Goal: Check status

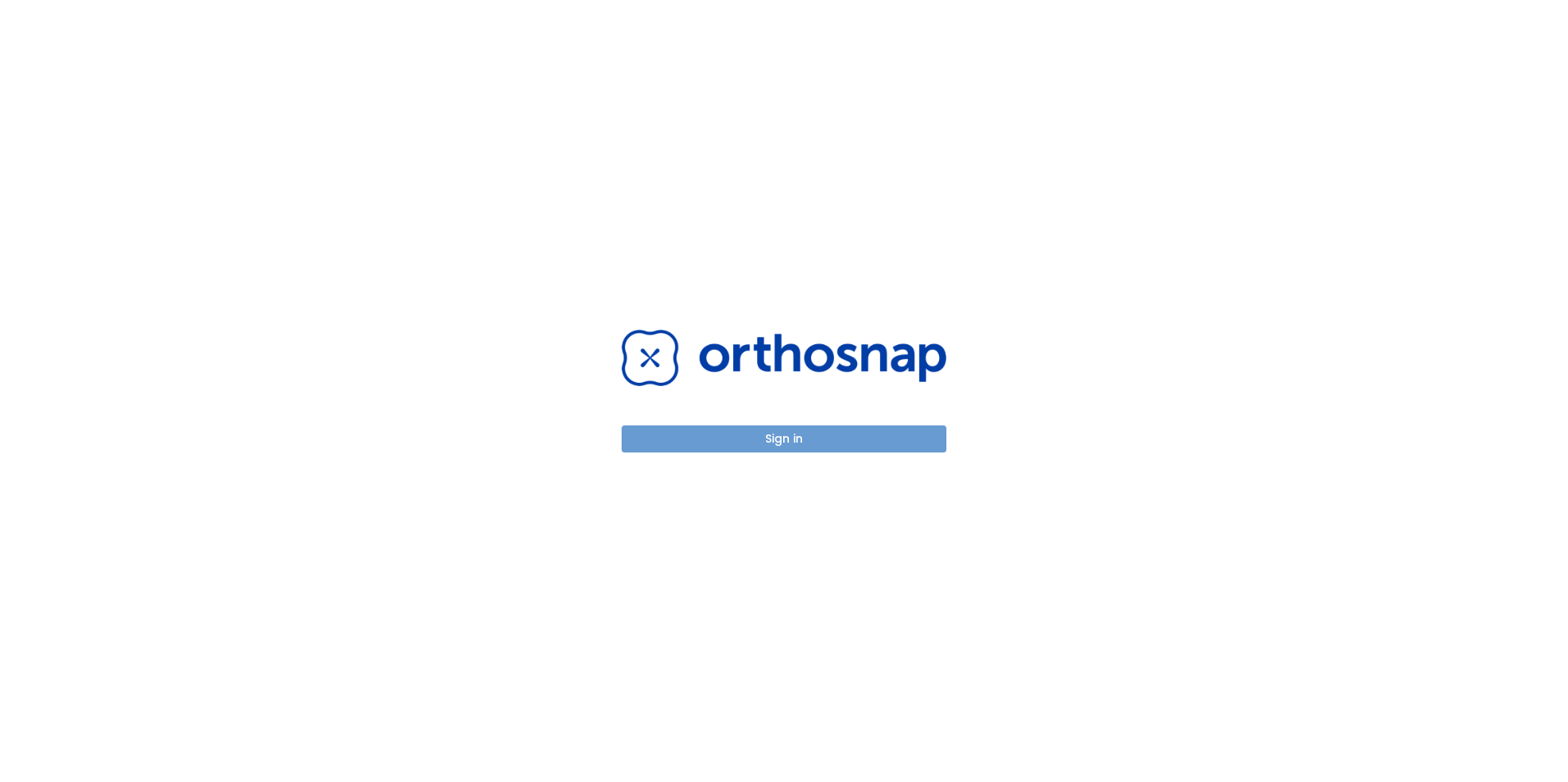
click at [772, 438] on button "Sign in" at bounding box center [784, 439] width 325 height 27
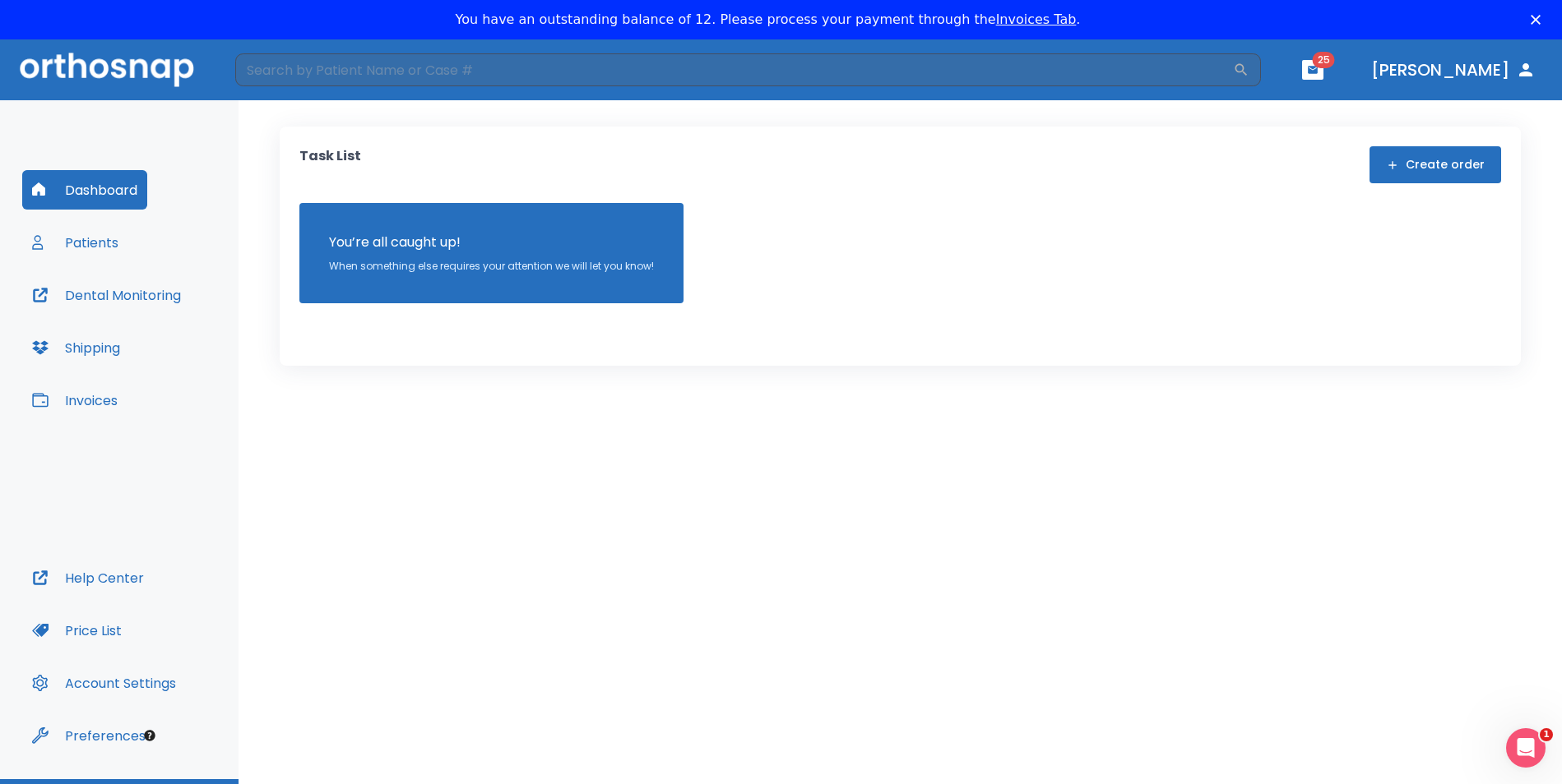
click at [89, 245] on button "Patients" at bounding box center [76, 243] width 106 height 40
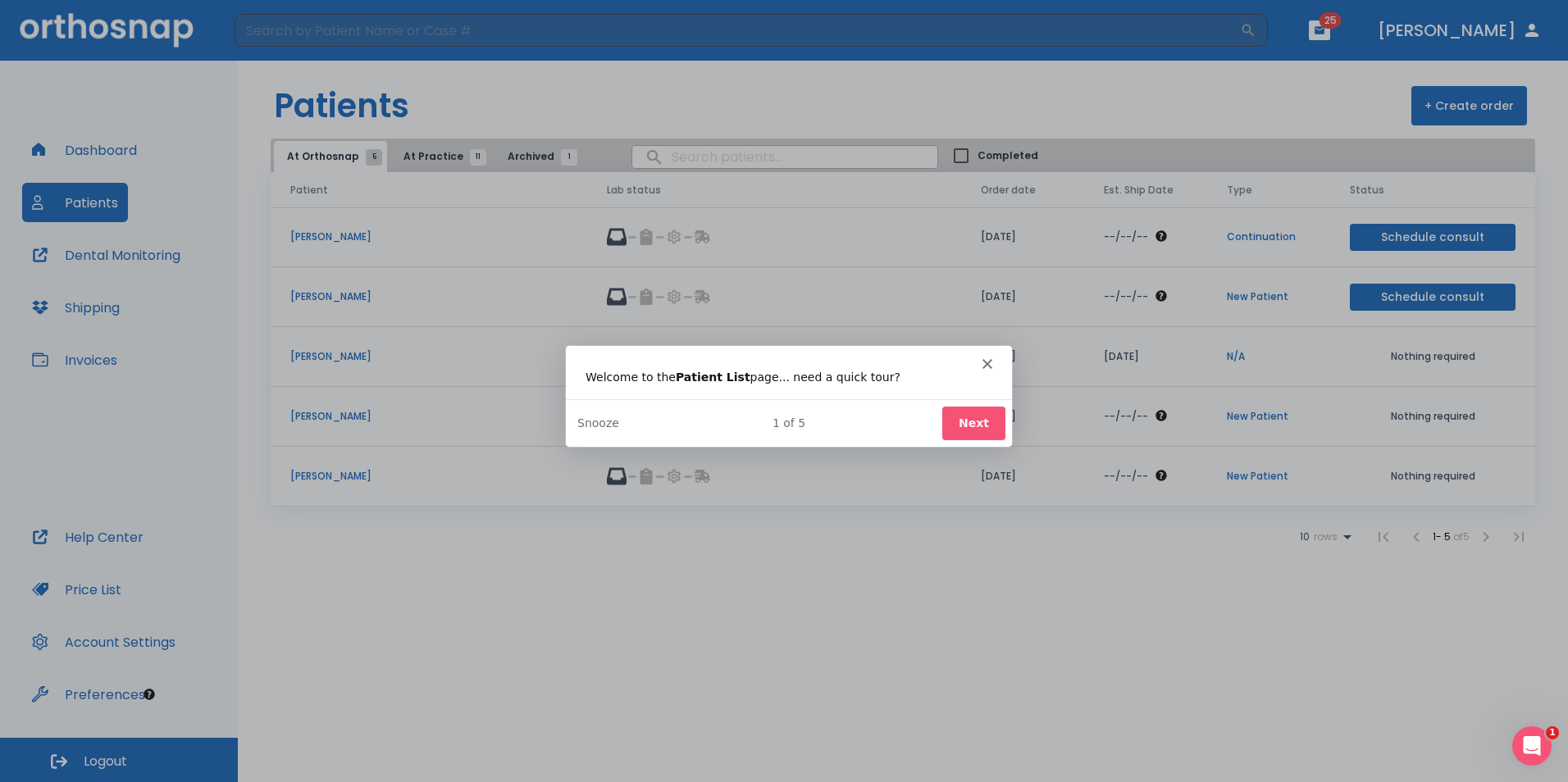
click at [984, 362] on icon "Close" at bounding box center [986, 362] width 10 height 10
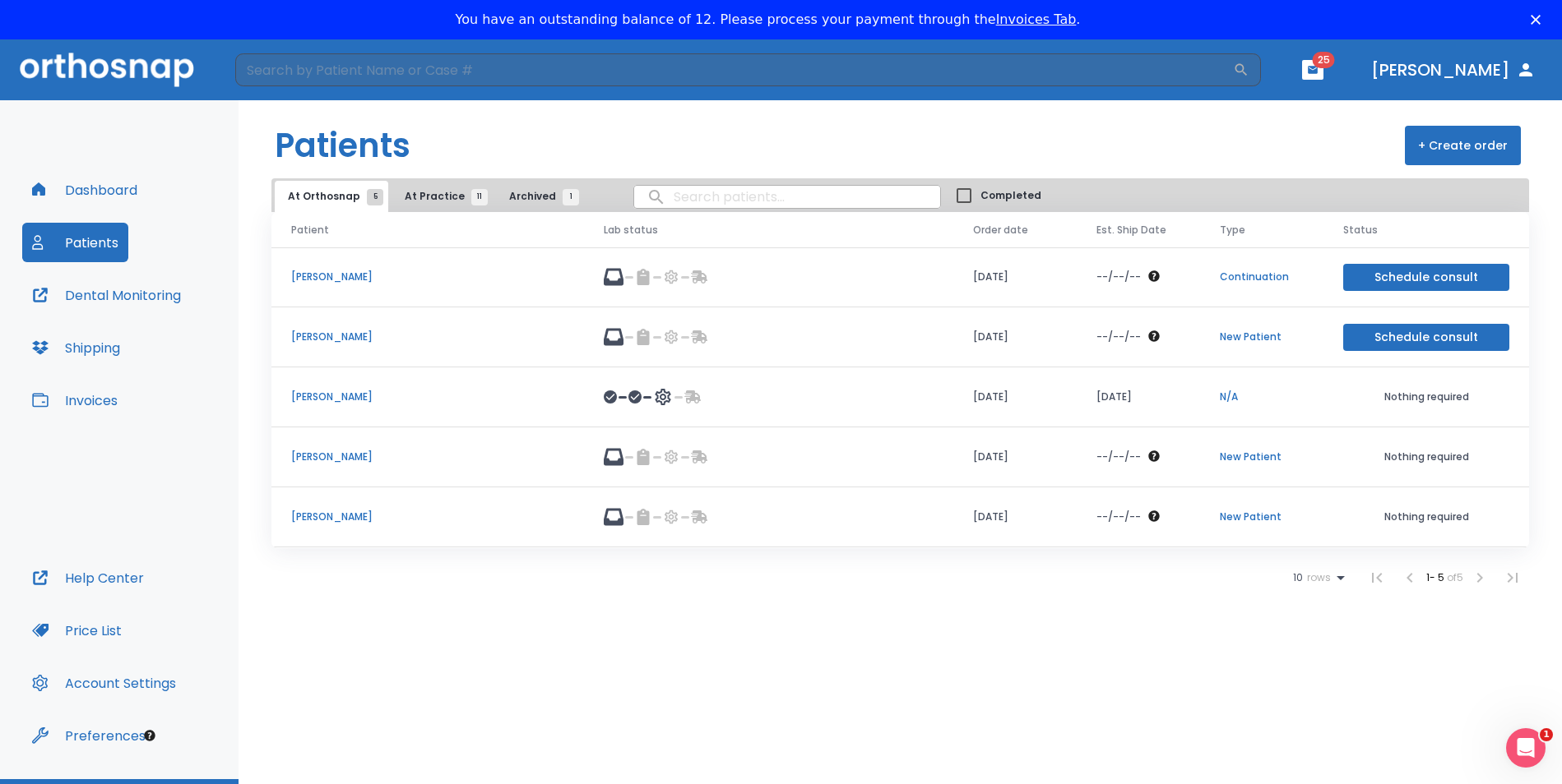
click at [428, 198] on span "At Practice 11" at bounding box center [442, 196] width 75 height 14
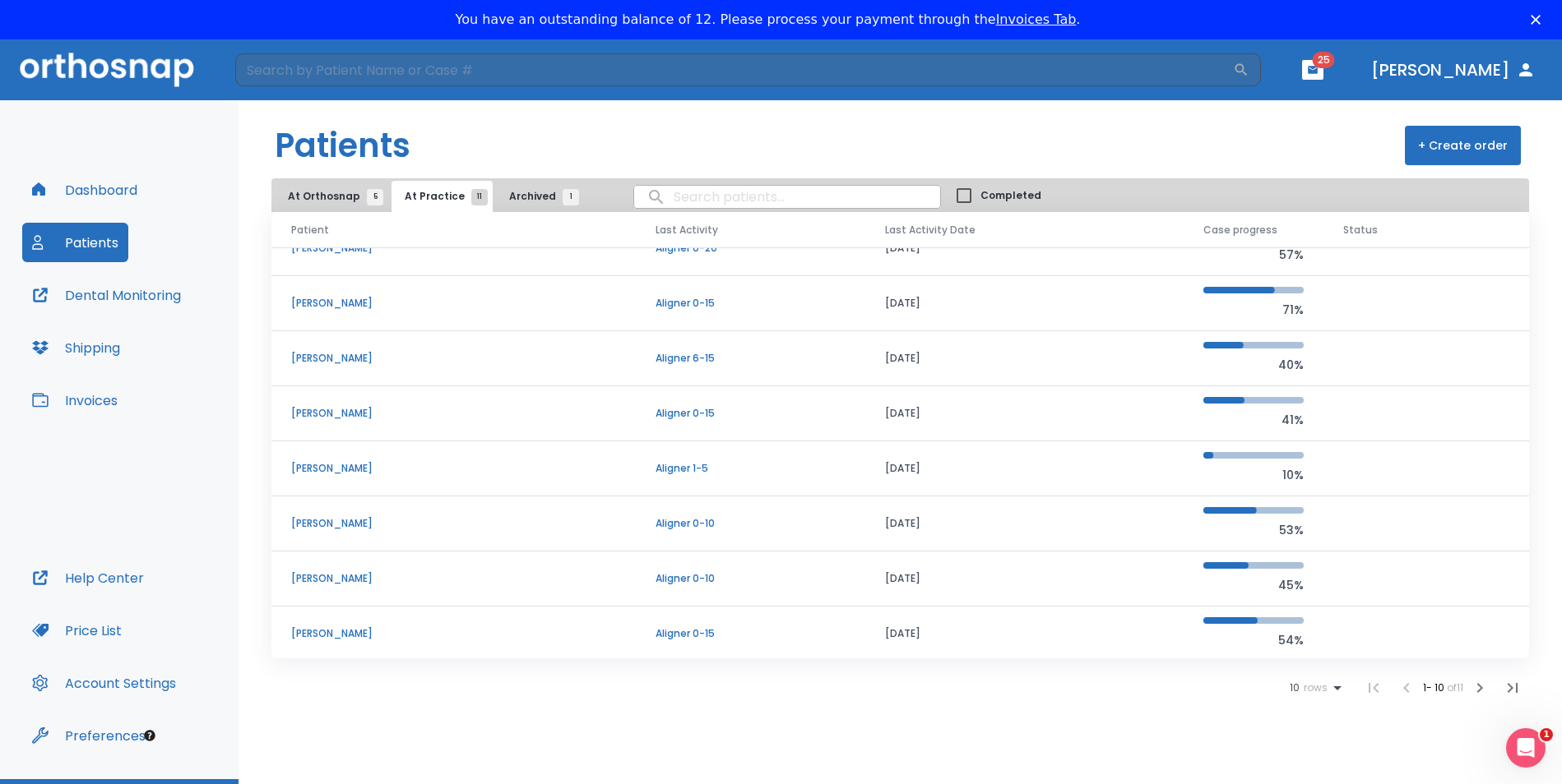
scroll to position [140, 0]
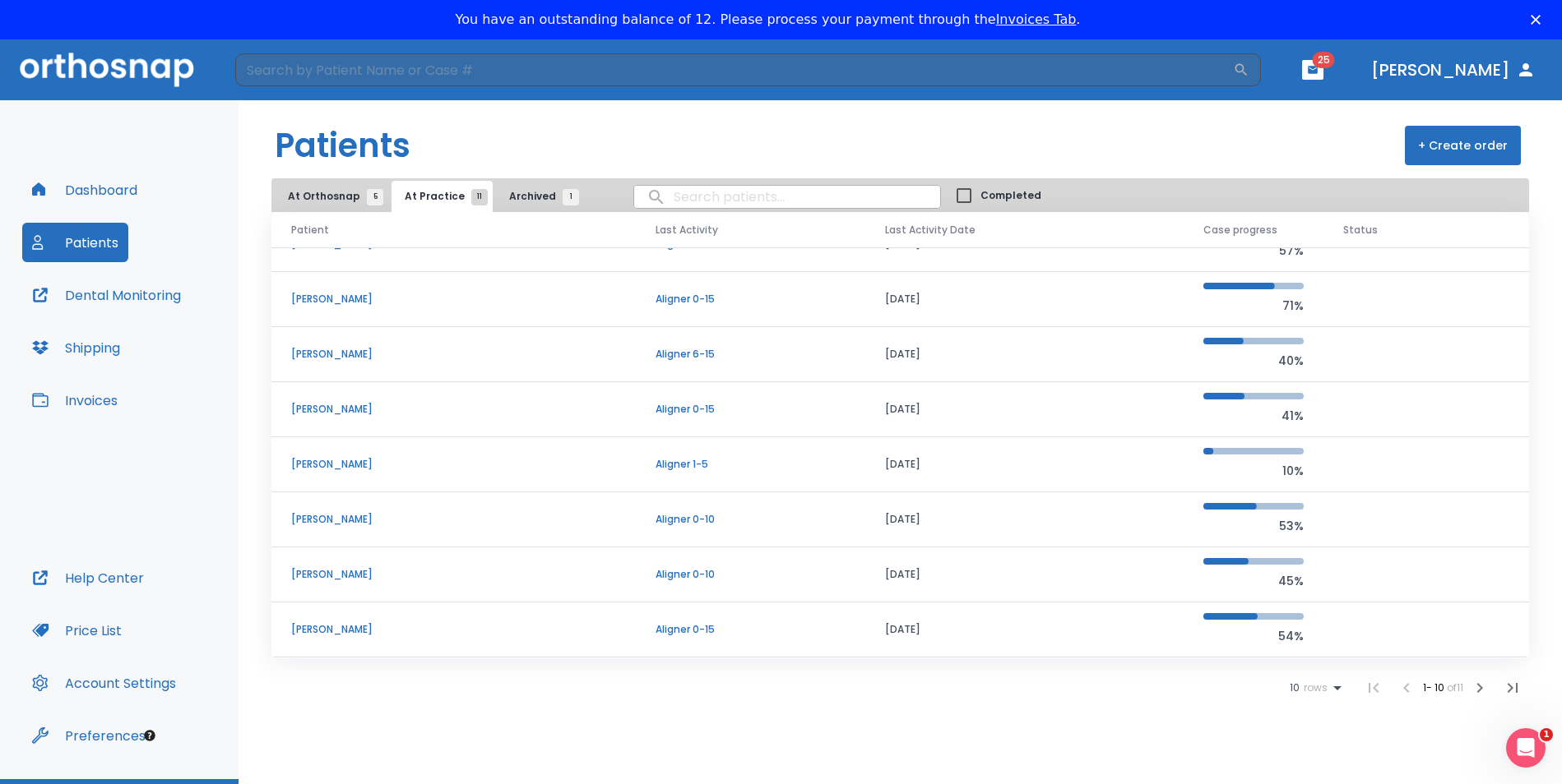
click at [358, 522] on p "[PERSON_NAME]" at bounding box center [453, 520] width 325 height 14
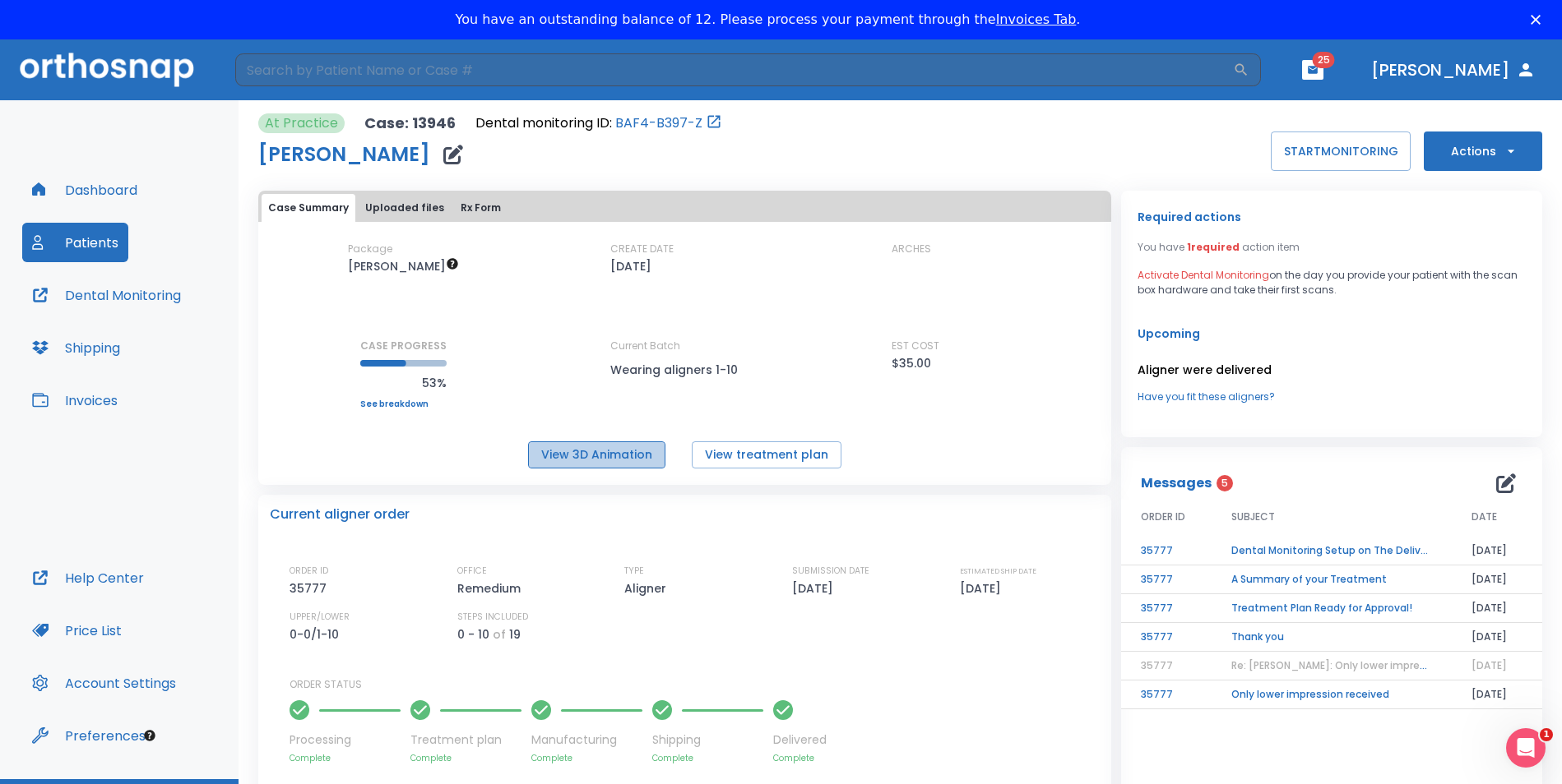
click at [625, 453] on button "View 3D Animation" at bounding box center [596, 455] width 138 height 27
click at [614, 457] on button "View 3D Animation" at bounding box center [596, 455] width 138 height 27
